Goal: Task Accomplishment & Management: Book appointment/travel/reservation

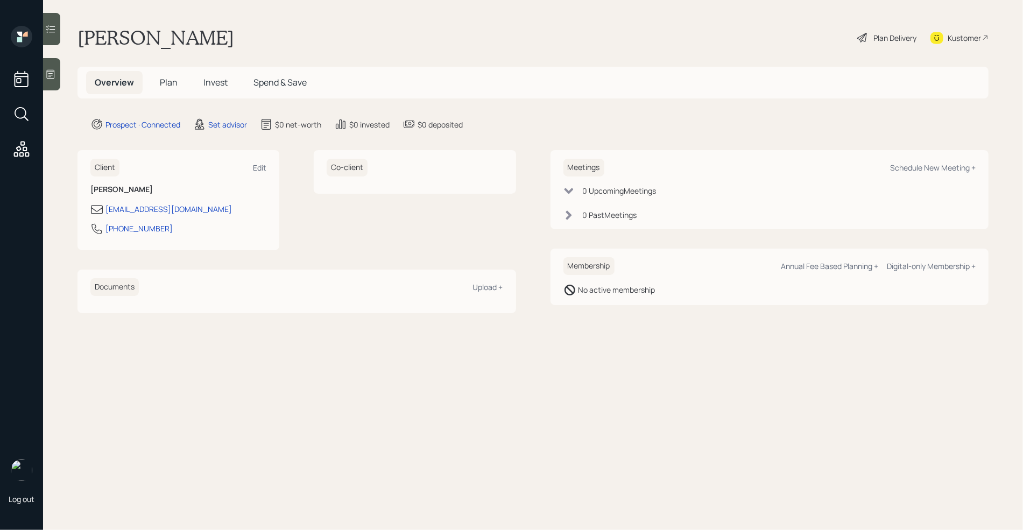
click at [928, 161] on div "Meetings Schedule New Meeting +" at bounding box center [769, 168] width 413 height 18
click at [923, 165] on div "Schedule New Meeting +" at bounding box center [933, 167] width 86 height 10
select select "round-[PERSON_NAME]"
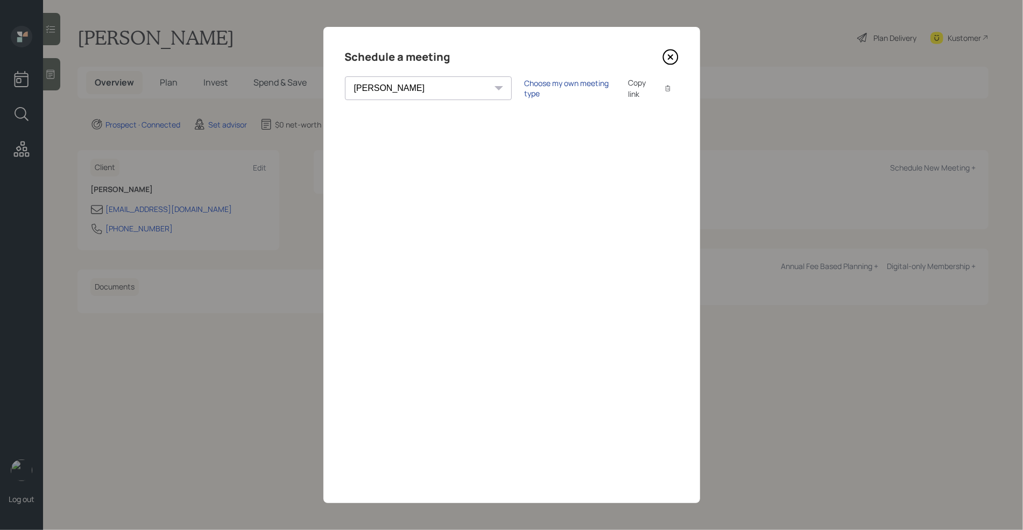
click at [525, 92] on div "Choose my own meeting type" at bounding box center [570, 88] width 90 height 20
